Goal: Task Accomplishment & Management: Manage account settings

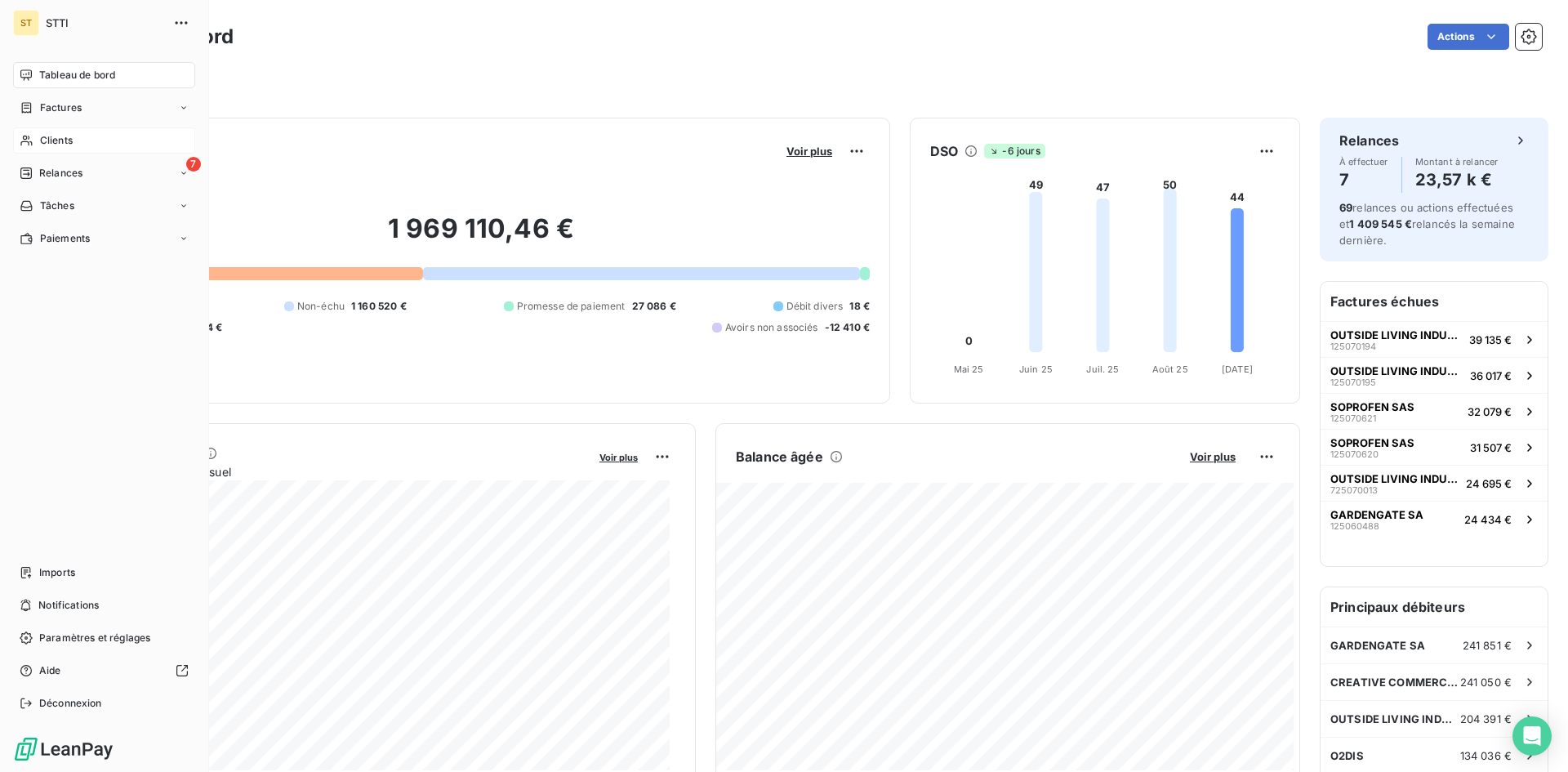
click at [60, 140] on span "Clients" at bounding box center [56, 140] width 33 height 15
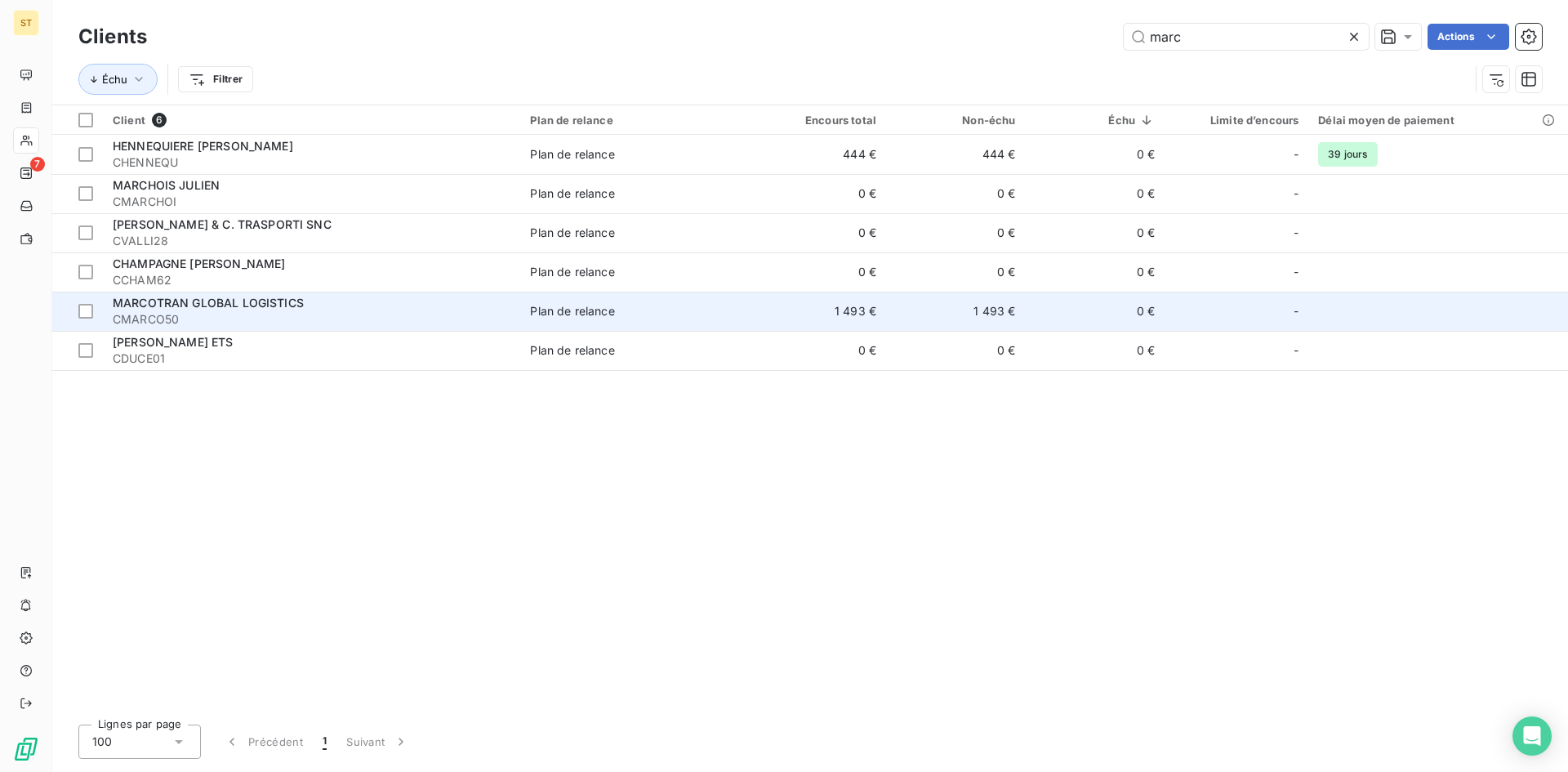
type input "marc"
click at [113, 311] on div "MARCOTRAN GLOBAL LOGISTICS" at bounding box center [311, 303] width 397 height 17
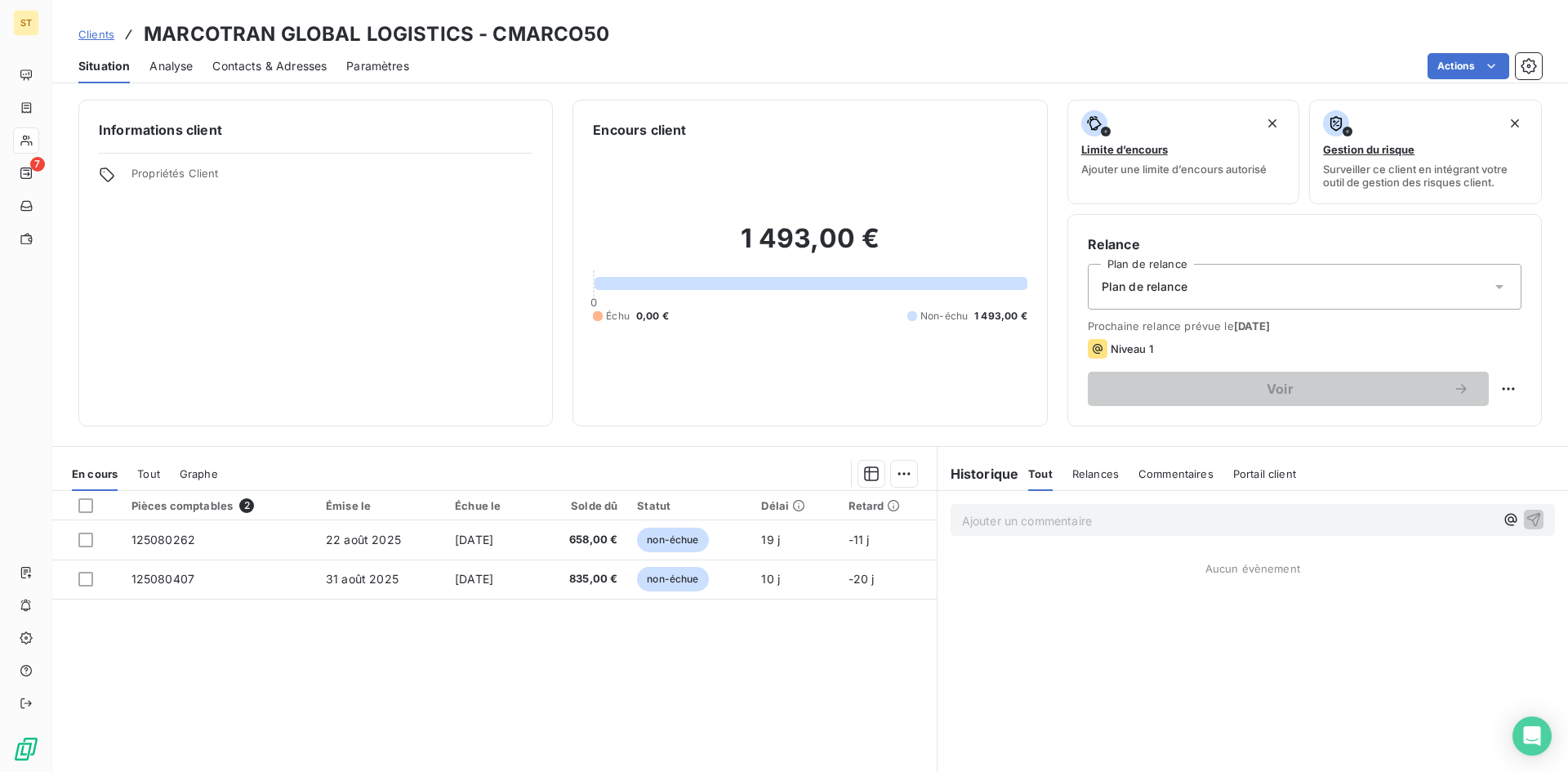
click at [284, 60] on span "Contacts & Adresses" at bounding box center [269, 66] width 114 height 17
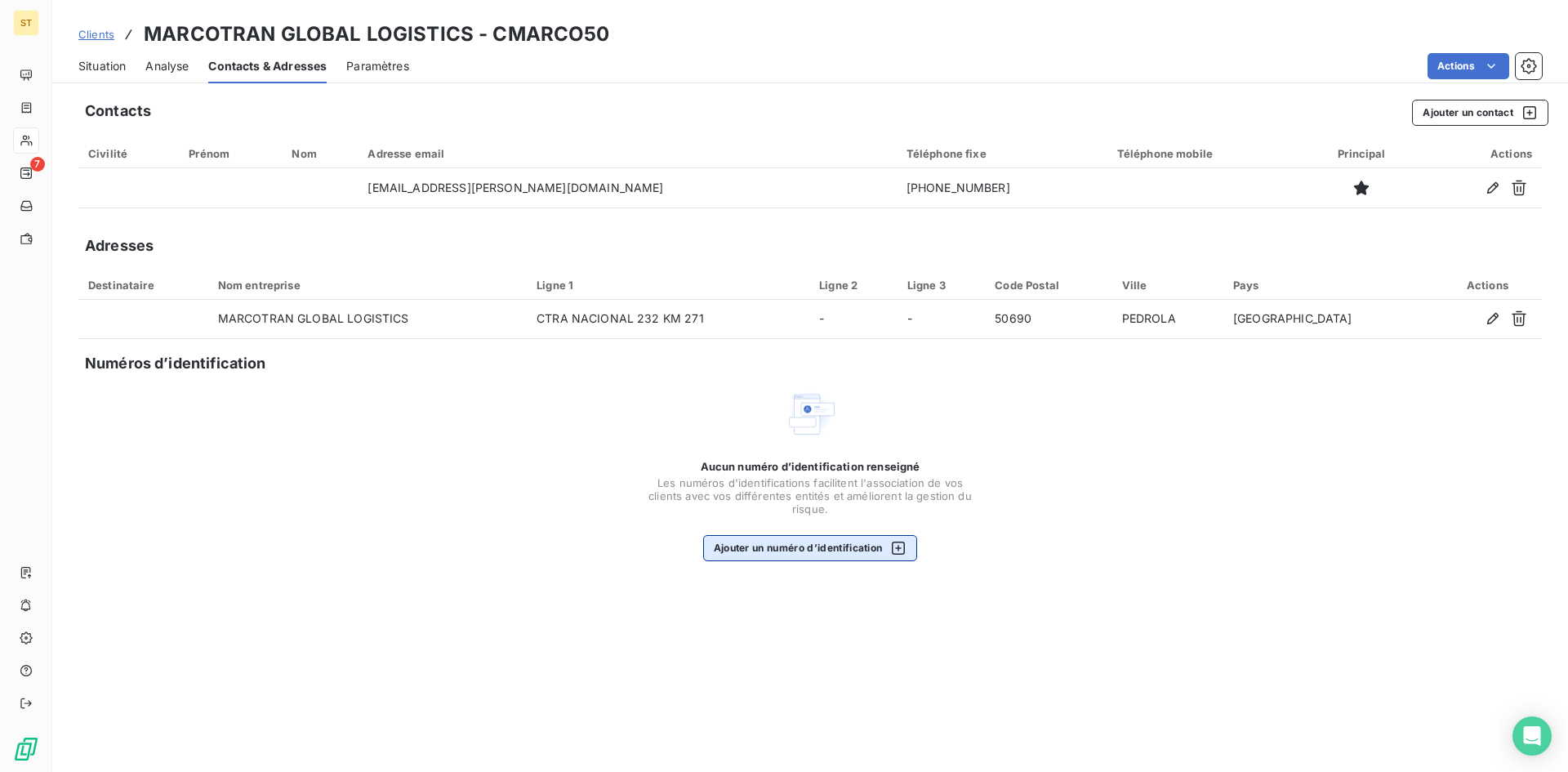
click at [782, 554] on button "Ajouter un numéro d’identification" at bounding box center [811, 548] width 215 height 26
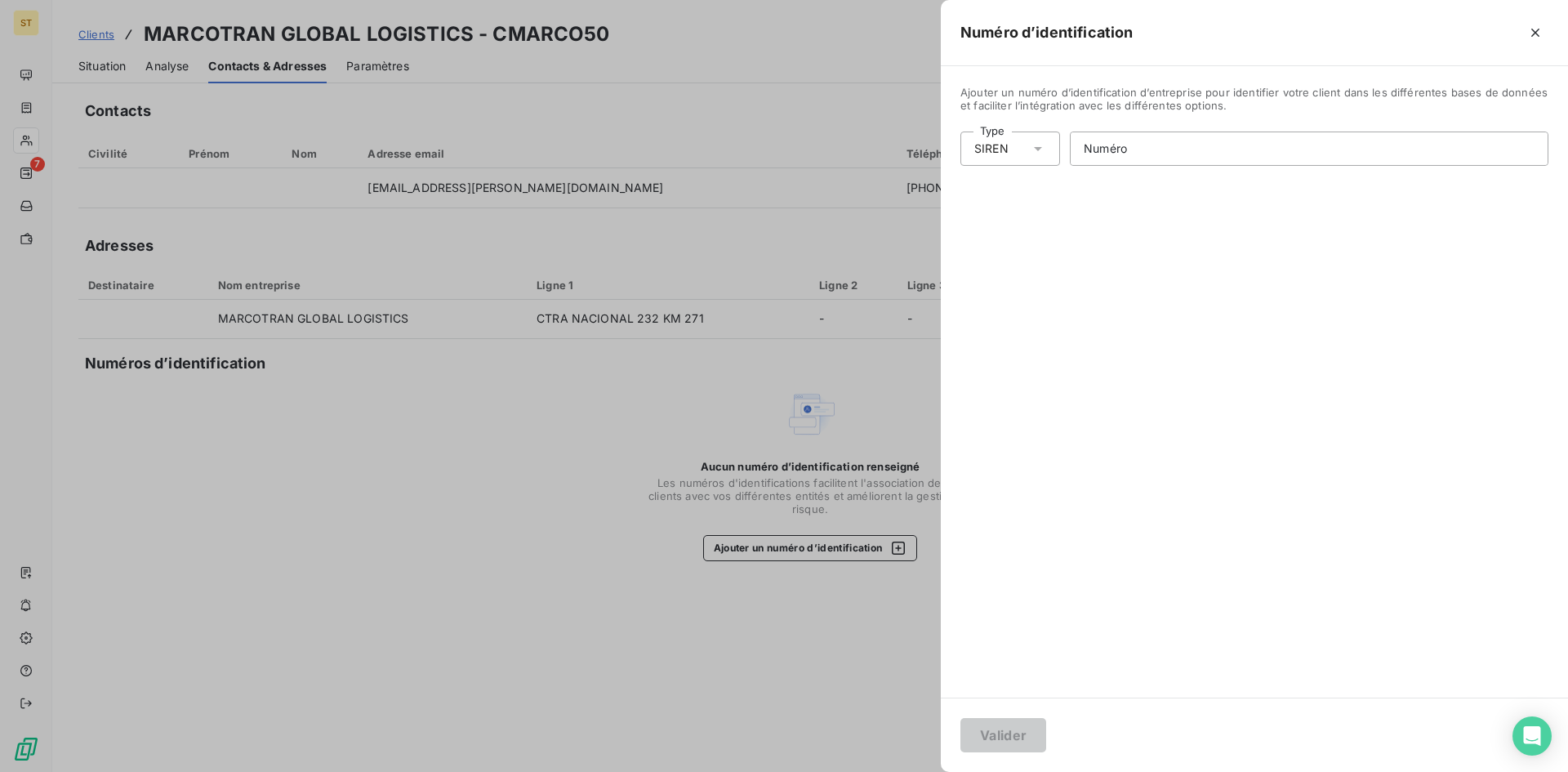
click at [989, 156] on div "SIREN" at bounding box center [991, 149] width 34 height 17
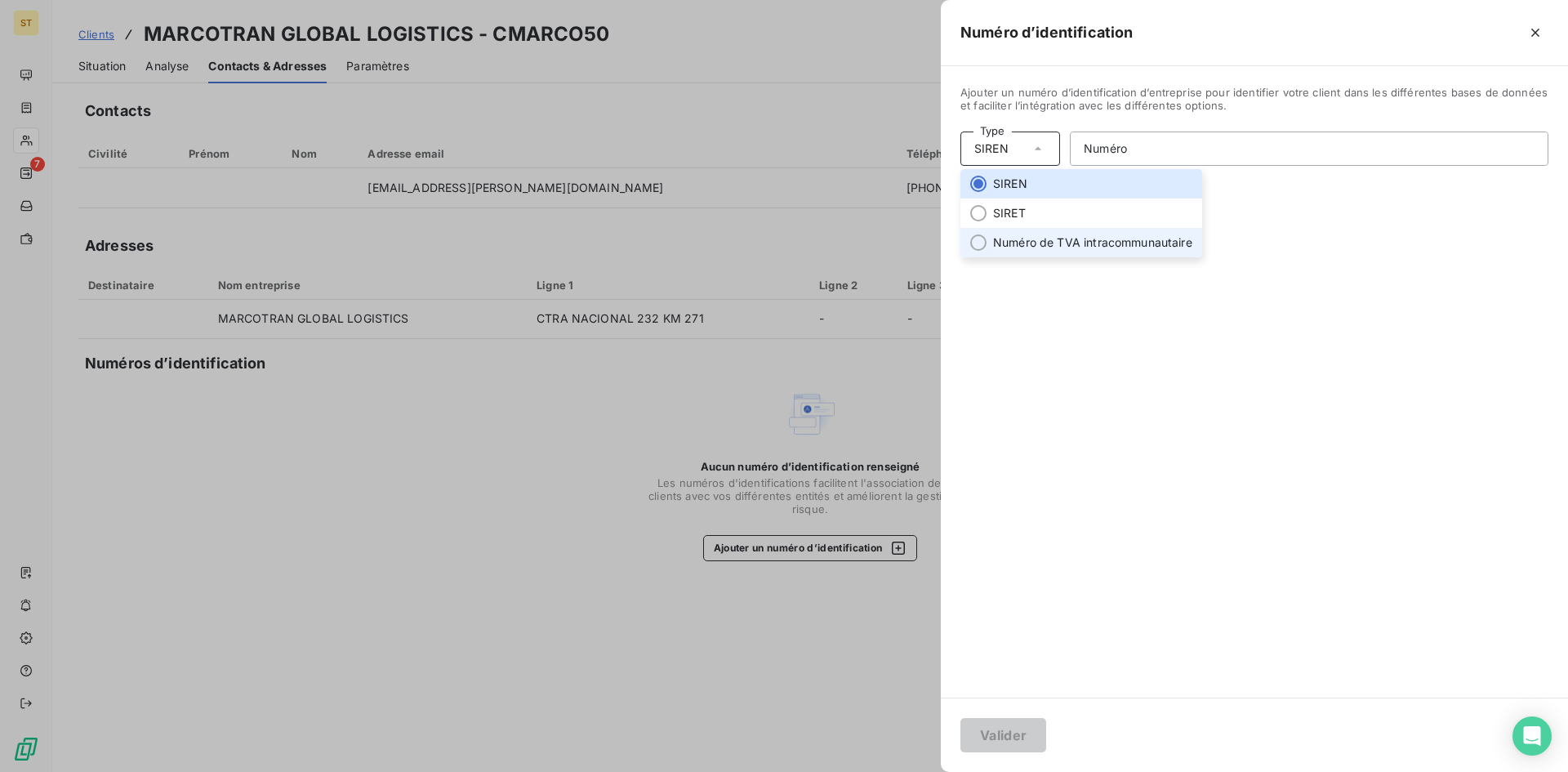
click at [993, 243] on li "Numéro de TVA intracommunautaire" at bounding box center [1081, 243] width 242 height 30
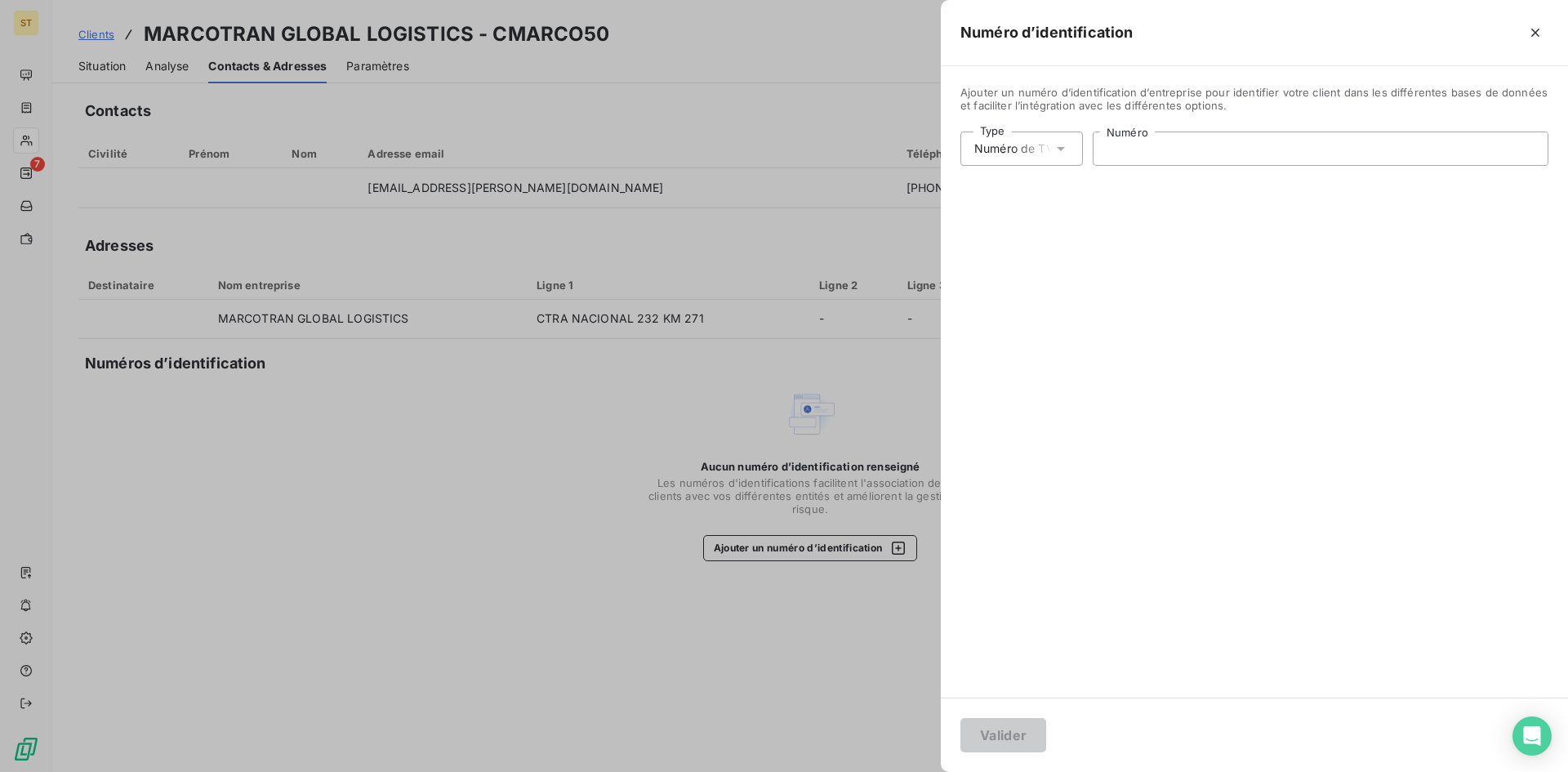
click at [1134, 153] on input "Numéro" at bounding box center [1320, 148] width 454 height 33
paste input "ESB50469295"
type input "ESB50469295"
click at [980, 732] on button "Valider" at bounding box center [1003, 735] width 86 height 34
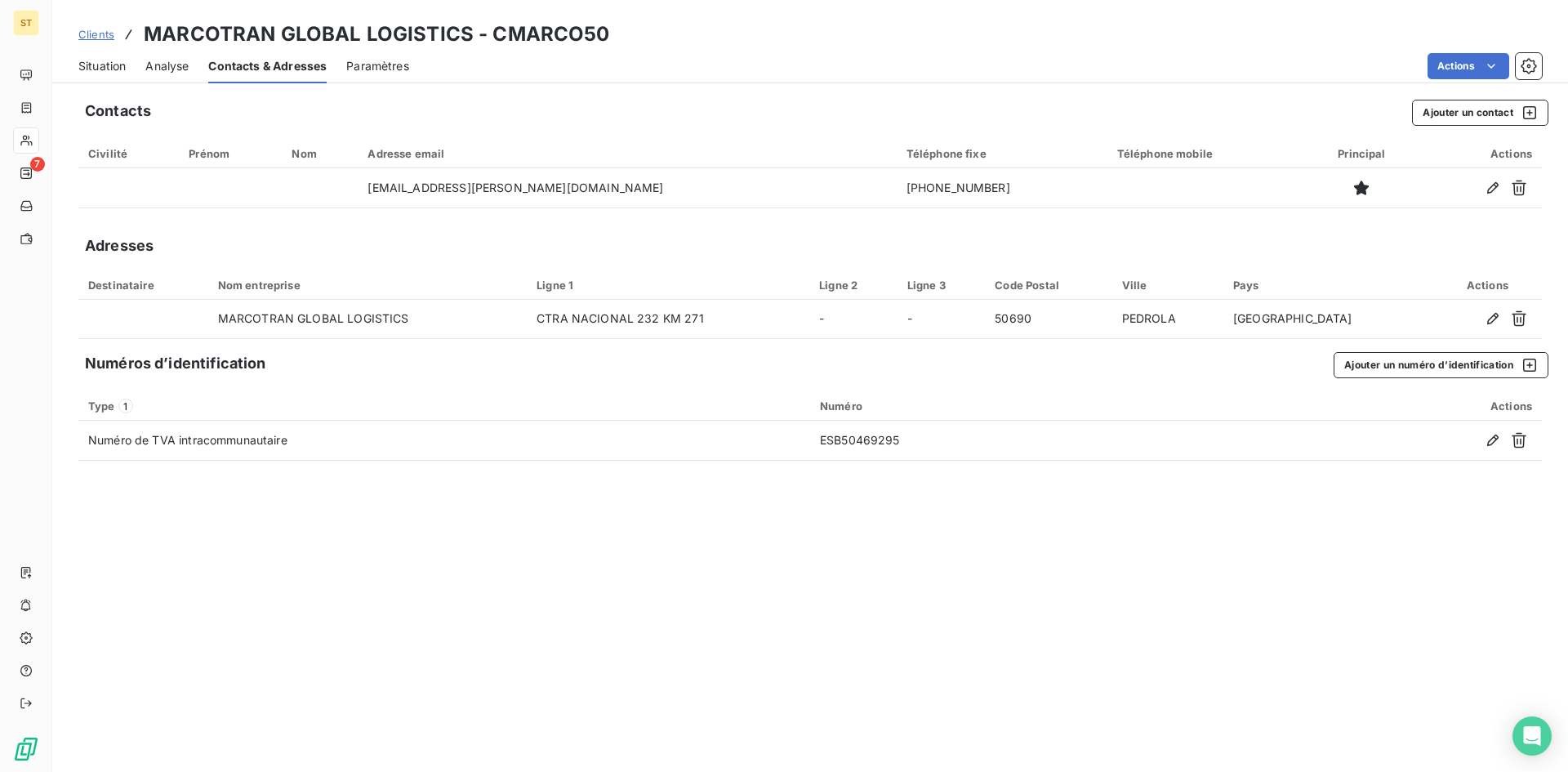
click at [101, 37] on span "Clients" at bounding box center [96, 34] width 36 height 13
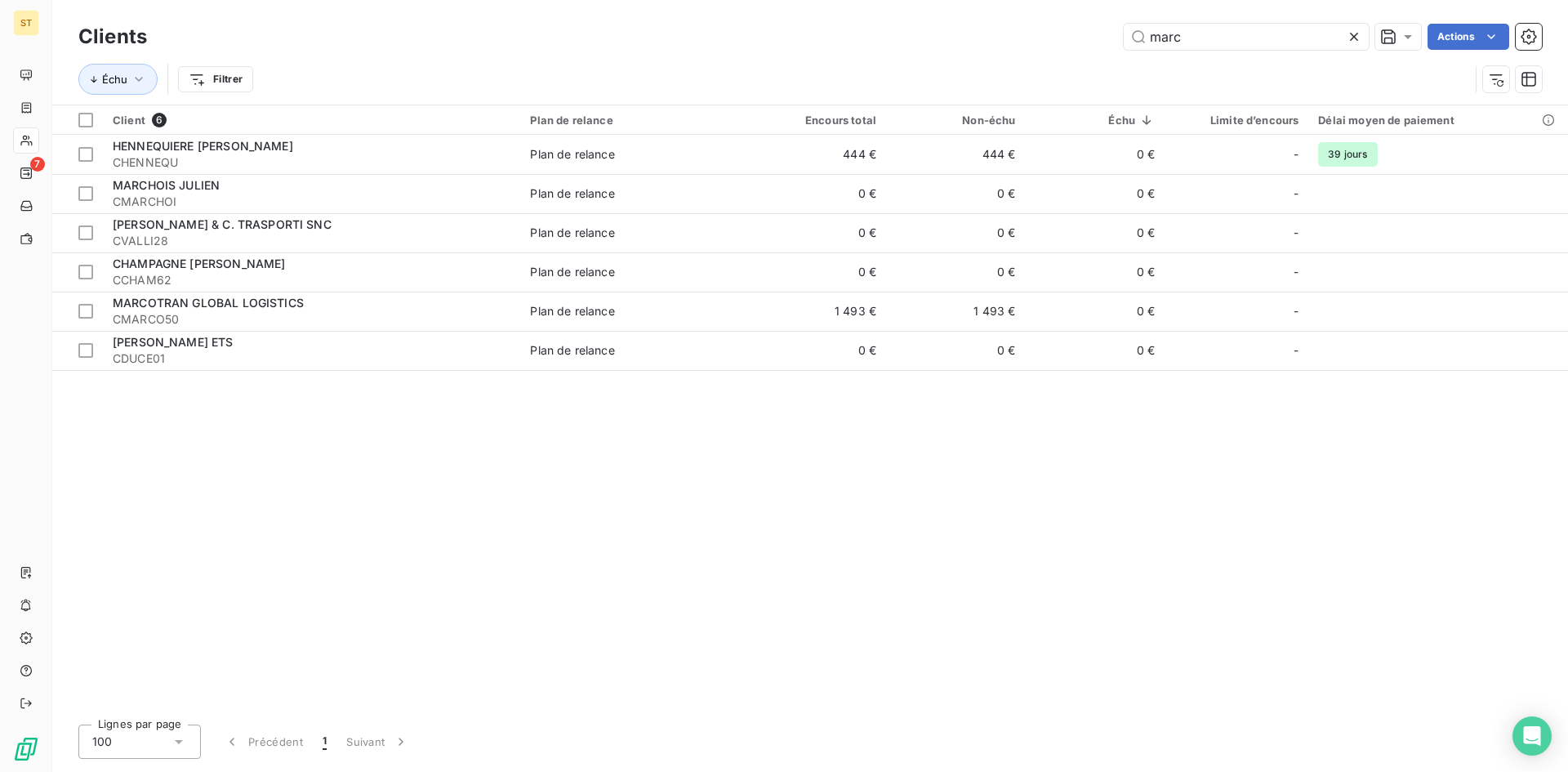
drag, startPoint x: 1258, startPoint y: 36, endPoint x: 942, endPoint y: 31, distance: 316.0
click at [942, 31] on div "marc Actions" at bounding box center [854, 36] width 1375 height 26
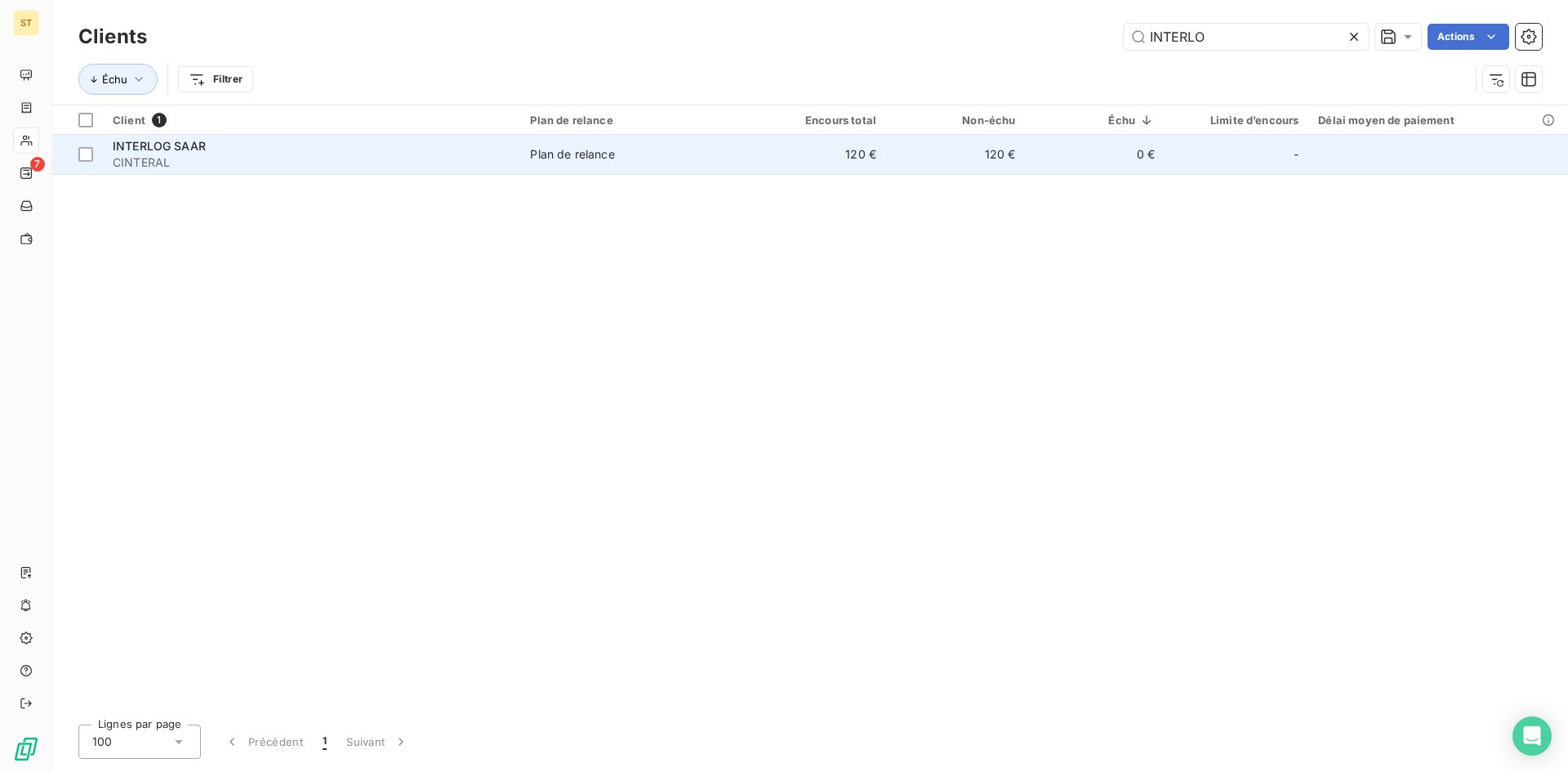
type input "INTERLO"
click at [237, 149] on div "INTERLOG SAAR" at bounding box center [311, 146] width 397 height 17
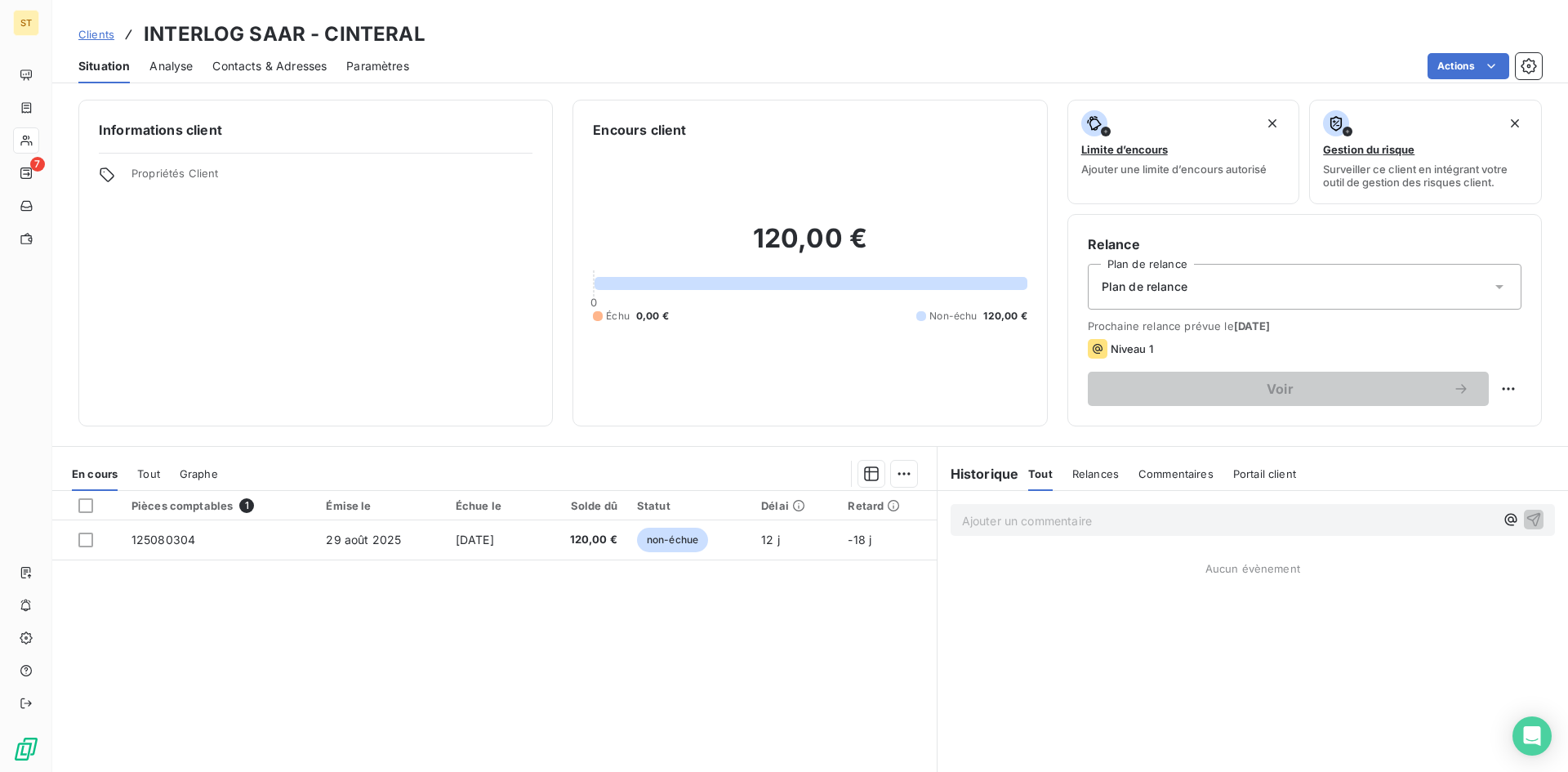
click at [278, 73] on span "Contacts & Adresses" at bounding box center [269, 66] width 114 height 17
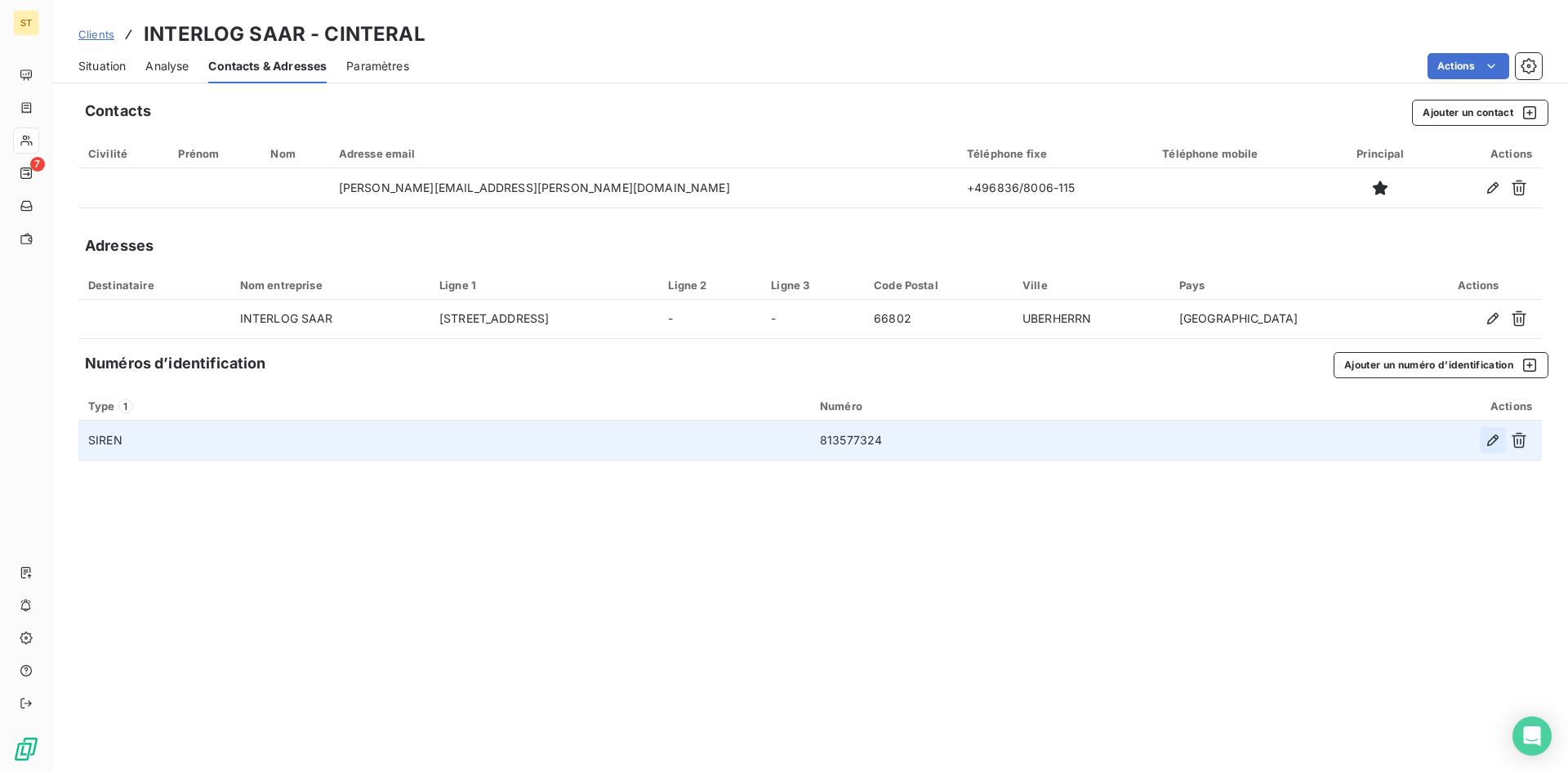
click at [1492, 442] on icon "button" at bounding box center [1494, 440] width 17 height 17
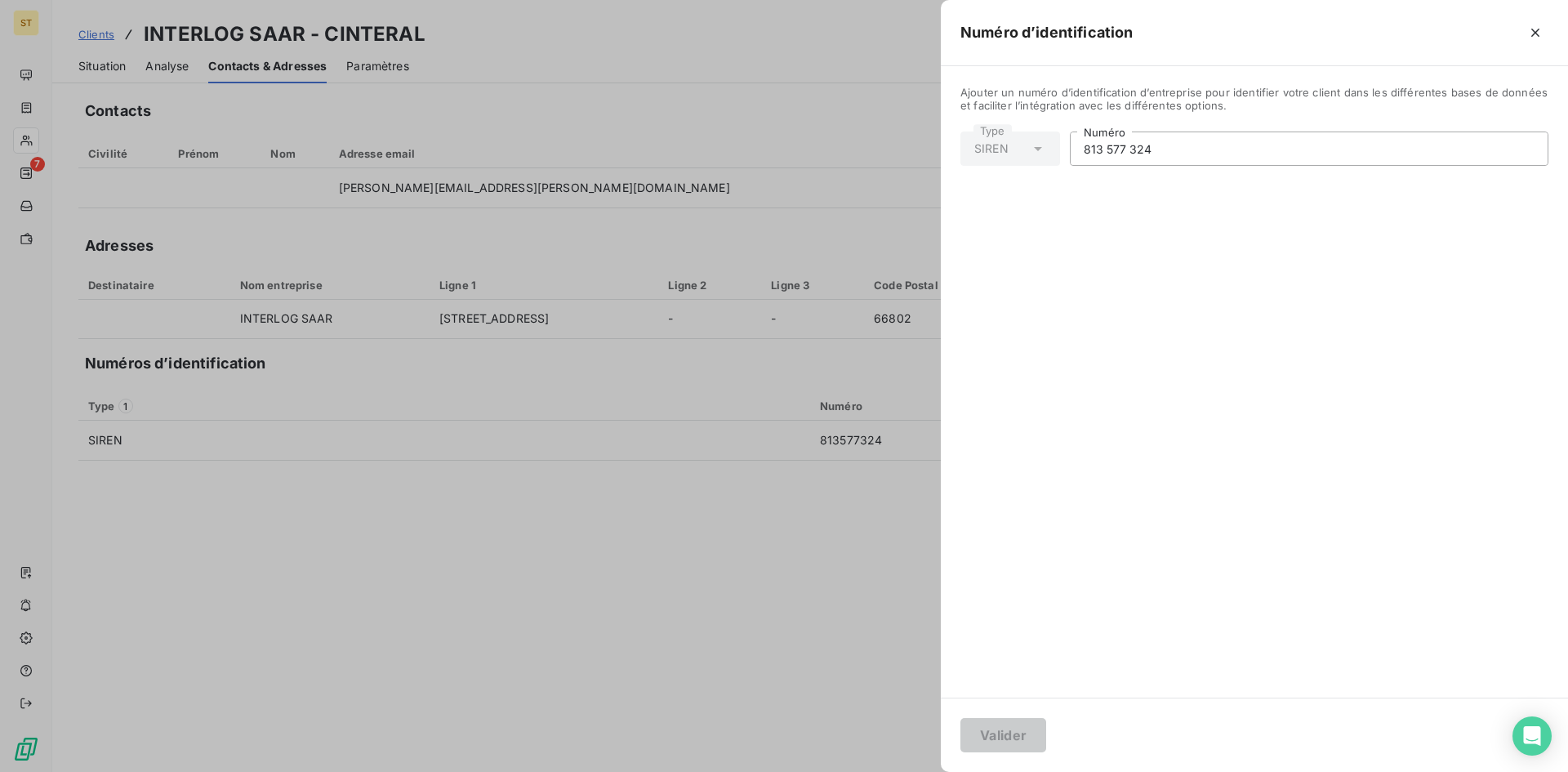
click at [985, 149] on div "SIREN" at bounding box center [991, 149] width 34 height 17
click at [1542, 35] on icon "button" at bounding box center [1535, 33] width 17 height 17
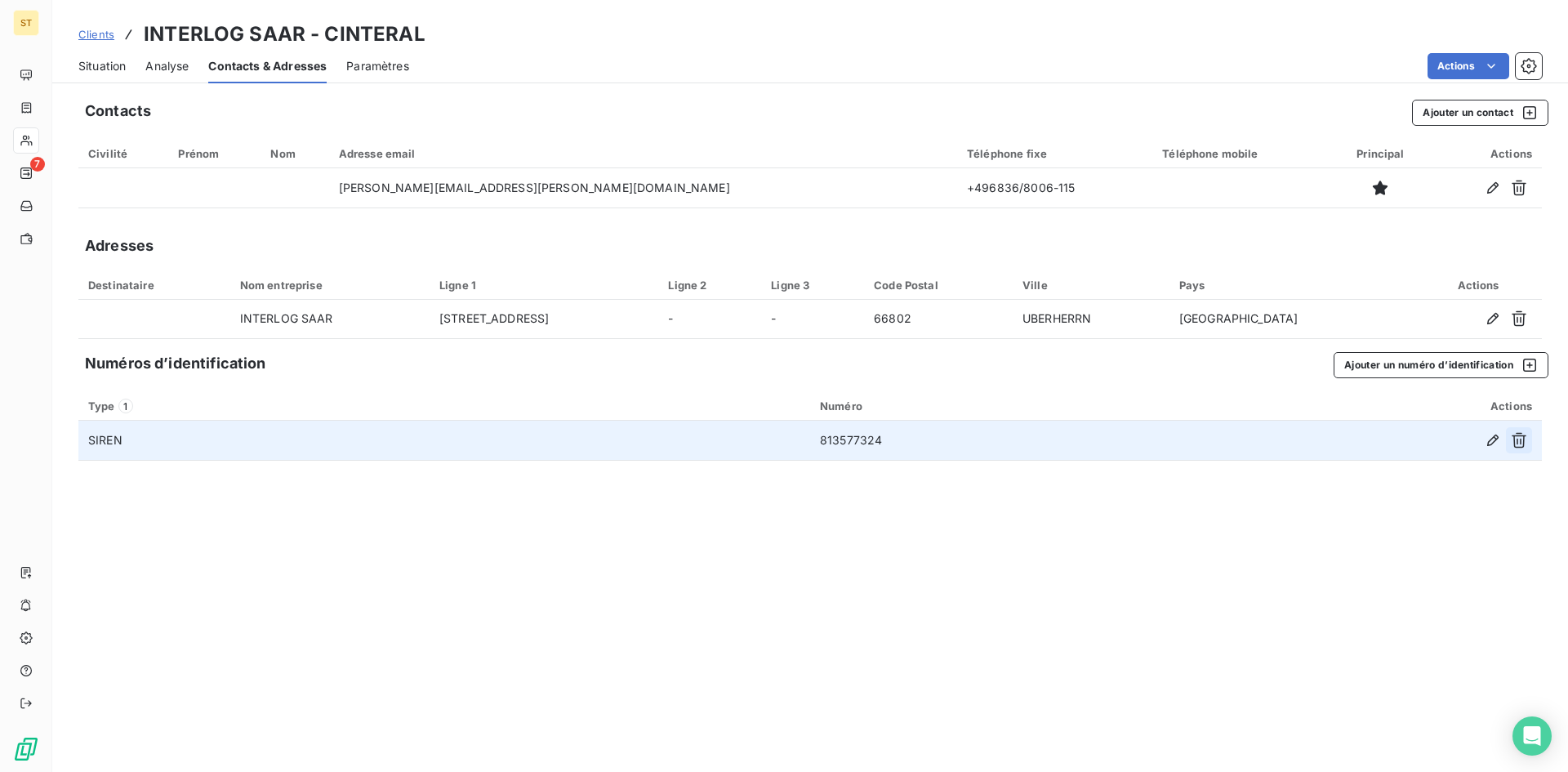
click at [1521, 443] on icon "button" at bounding box center [1520, 440] width 17 height 17
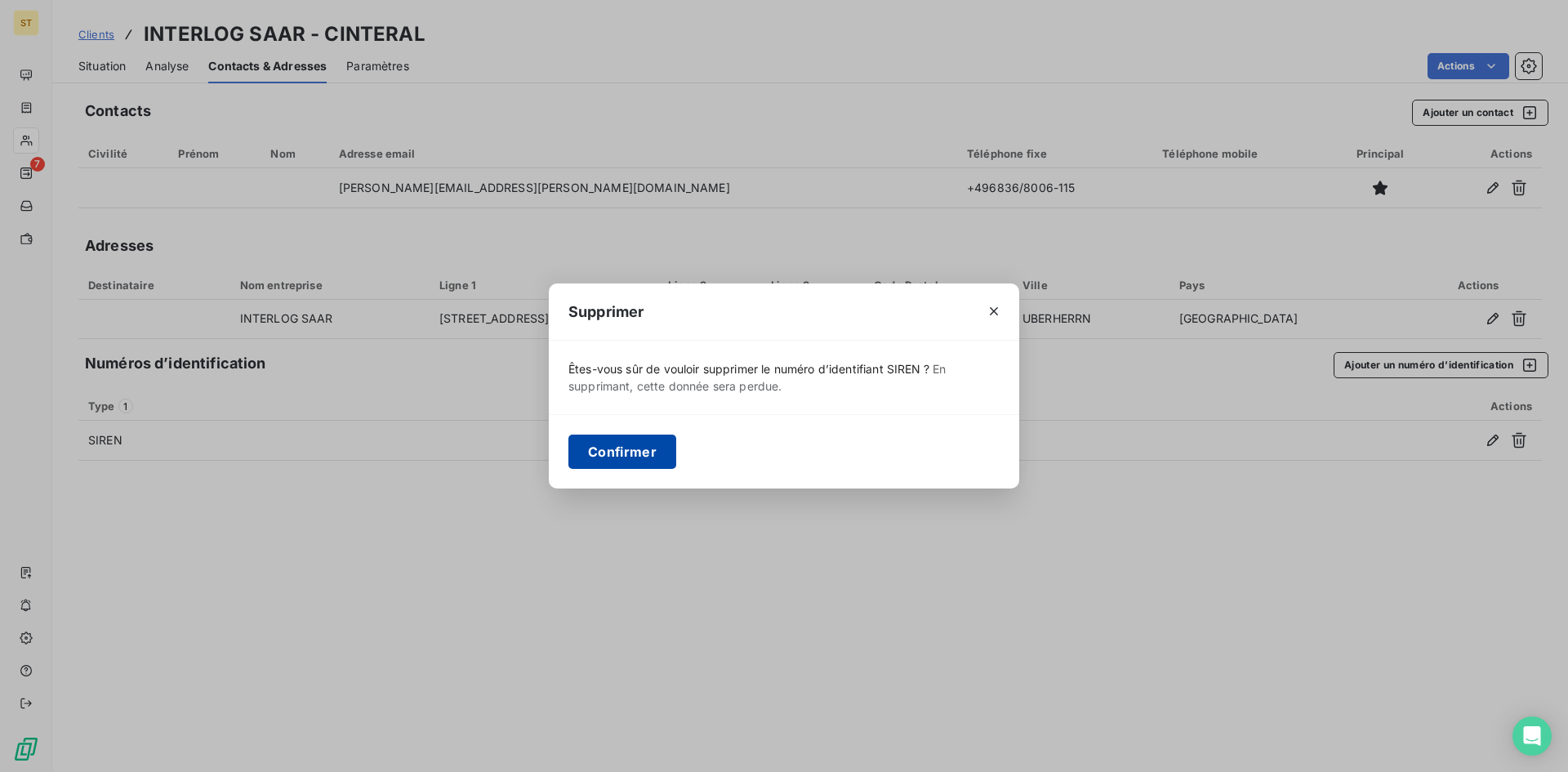
click at [610, 438] on button "Confirmer" at bounding box center [623, 451] width 108 height 34
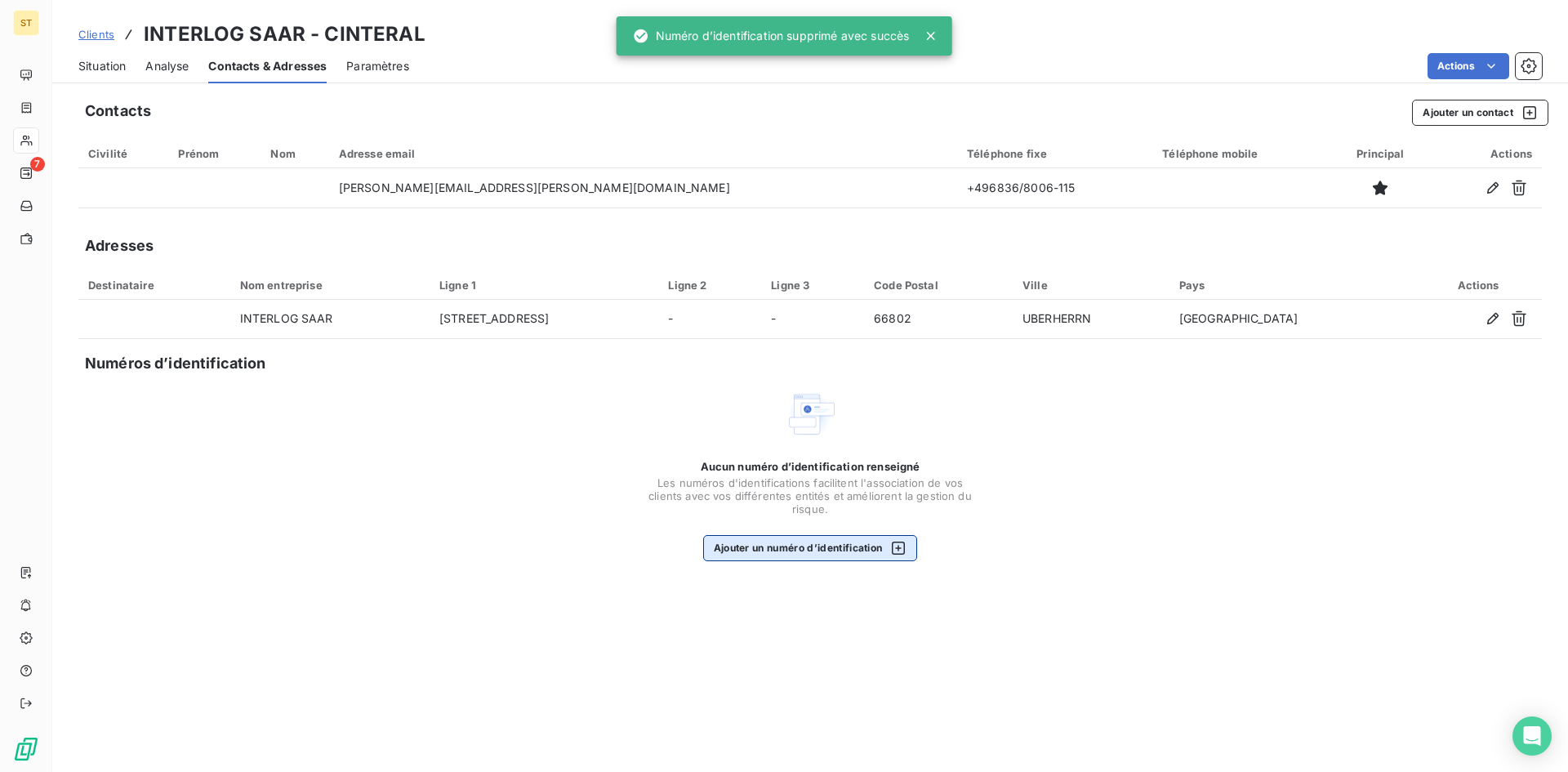
click at [806, 549] on button "Ajouter un numéro d’identification" at bounding box center [811, 548] width 215 height 26
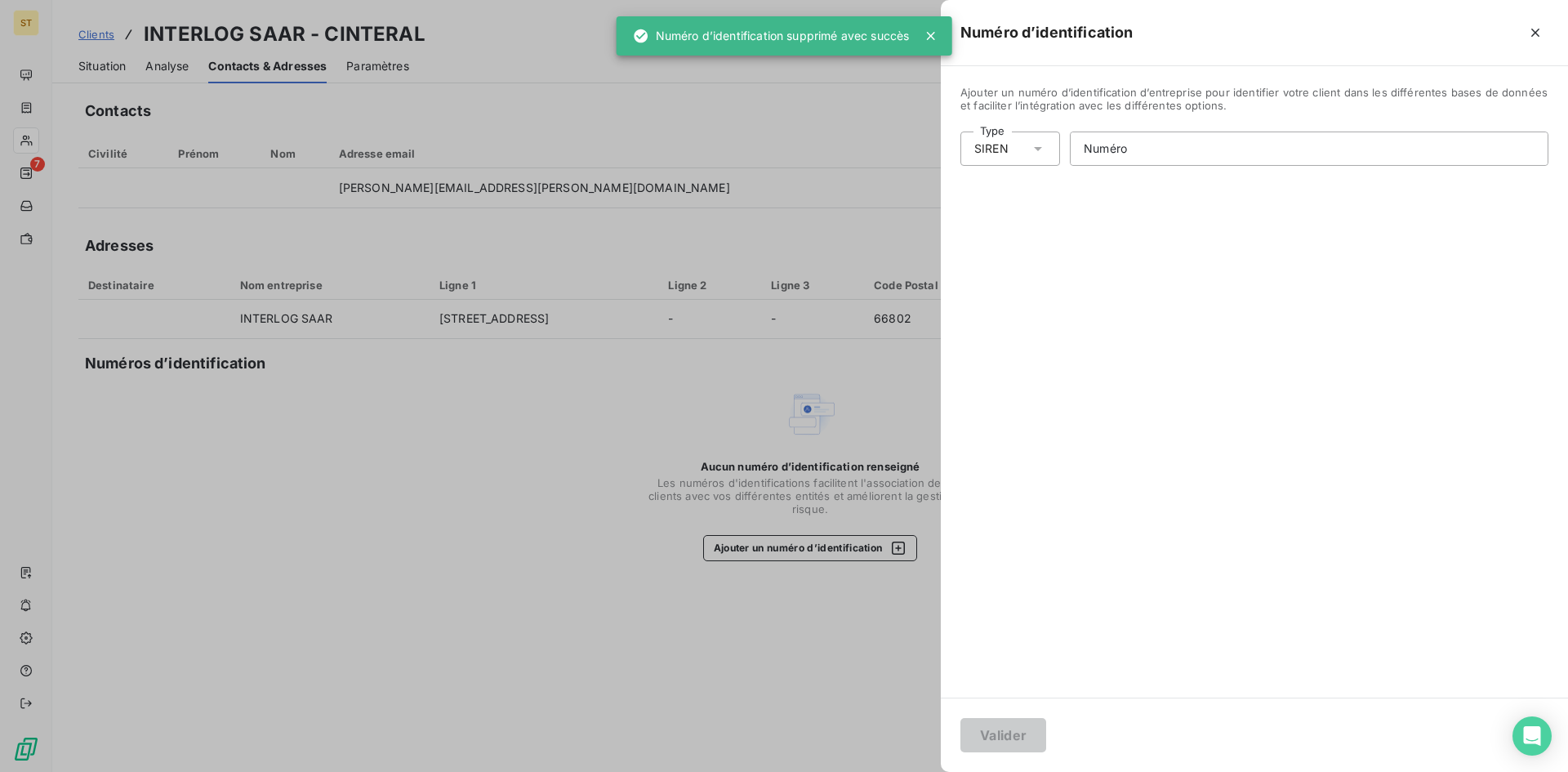
click at [1011, 143] on div "SIREN" at bounding box center [1010, 148] width 100 height 34
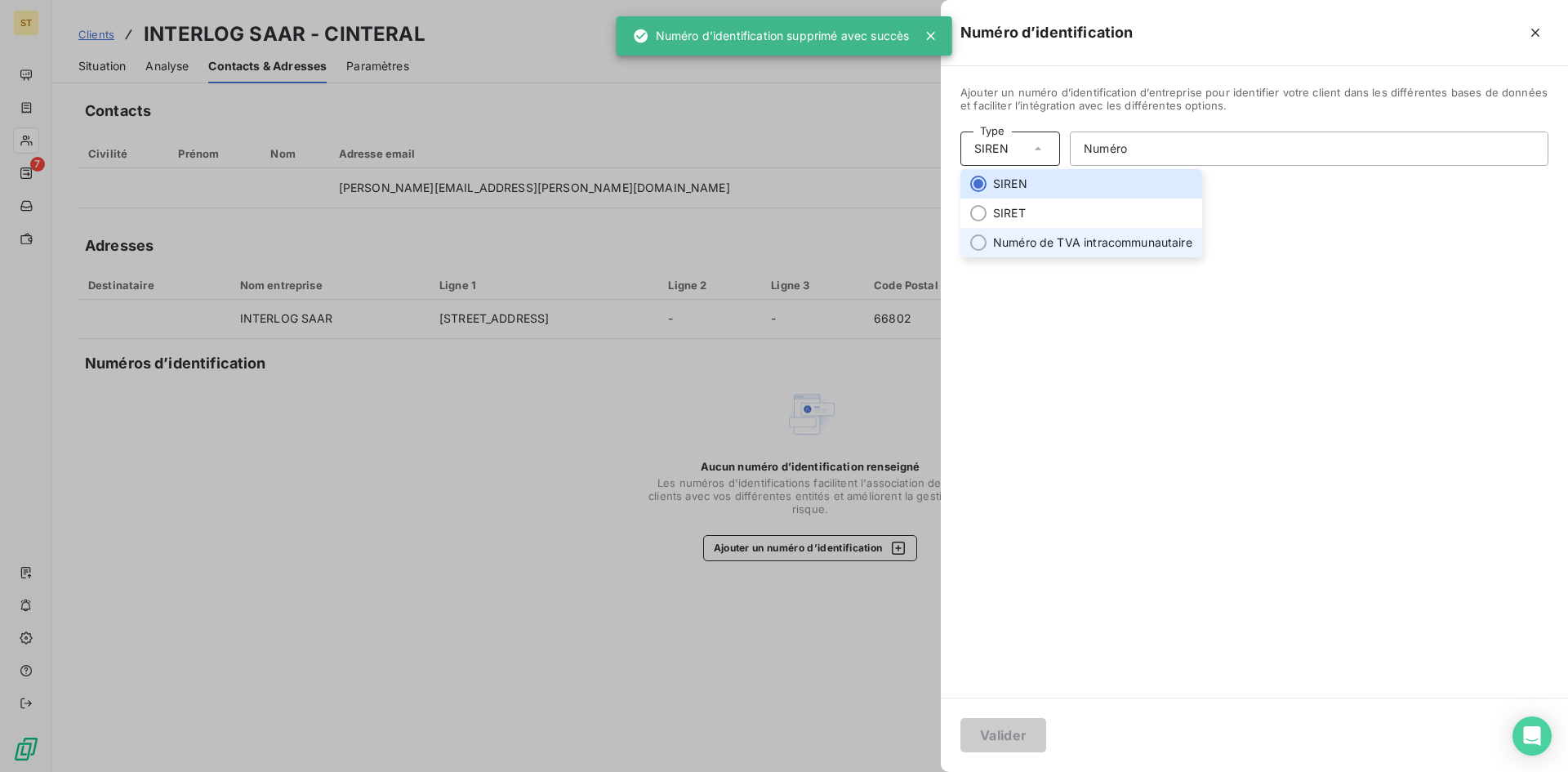
click at [1015, 246] on li "Numéro de TVA intracommunautaire" at bounding box center [1081, 243] width 242 height 30
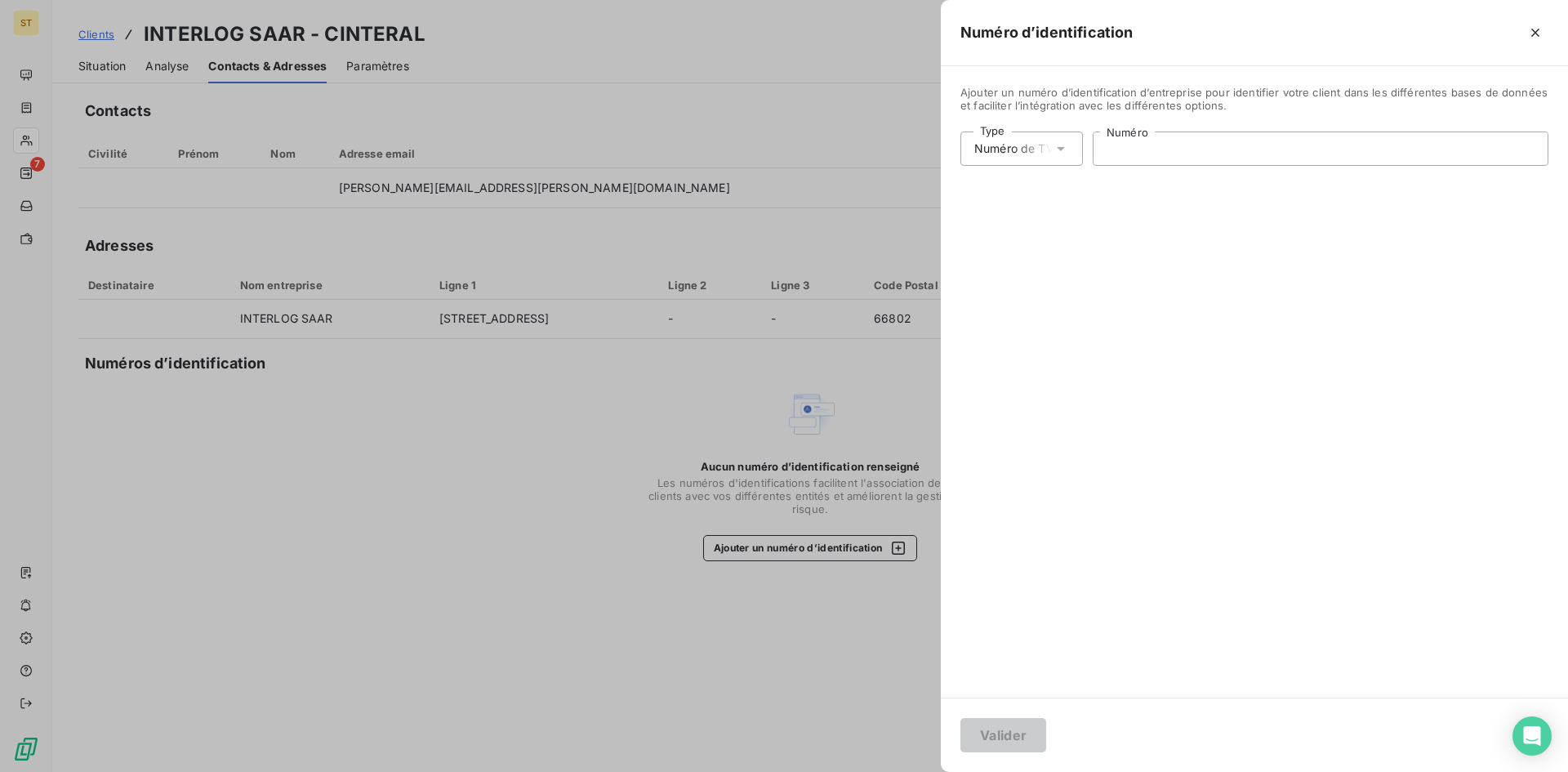
click at [1110, 148] on input "Numéro" at bounding box center [1320, 148] width 454 height 33
paste input "DE813577324"
type input "DE813577324"
click at [995, 739] on button "Valider" at bounding box center [1003, 735] width 86 height 34
